Goal: Task Accomplishment & Management: Manage account settings

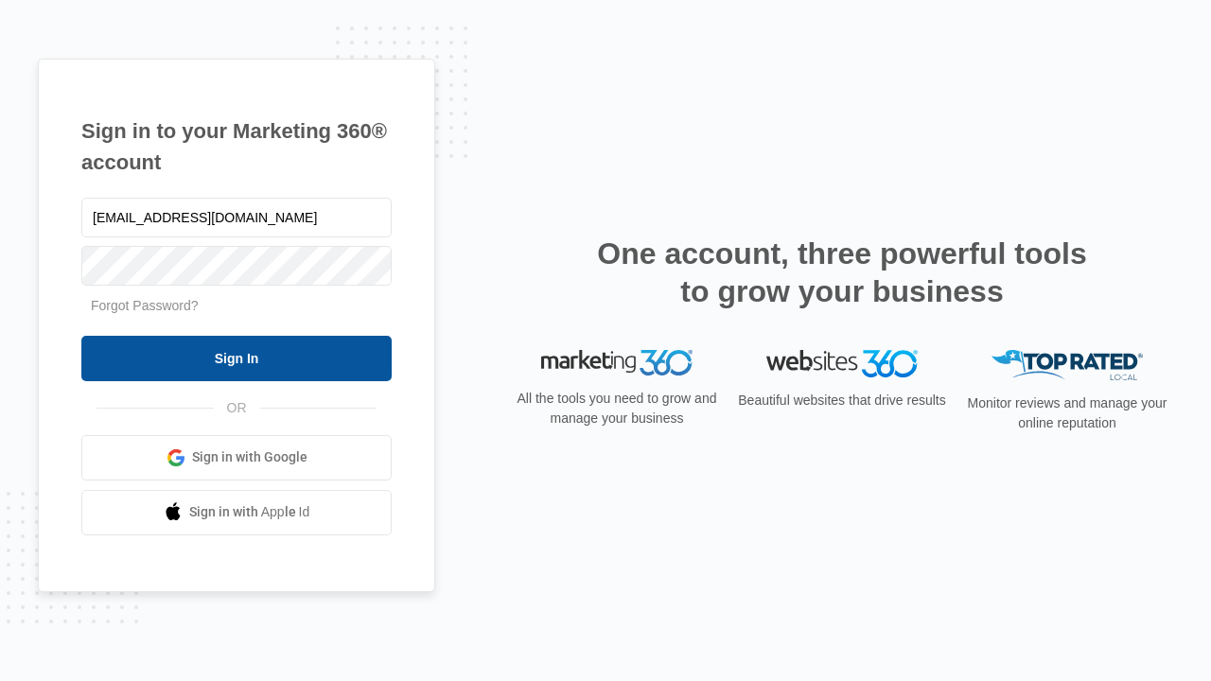
click at [236, 358] on input "Sign In" at bounding box center [236, 358] width 310 height 45
